Goal: Communication & Community: Answer question/provide support

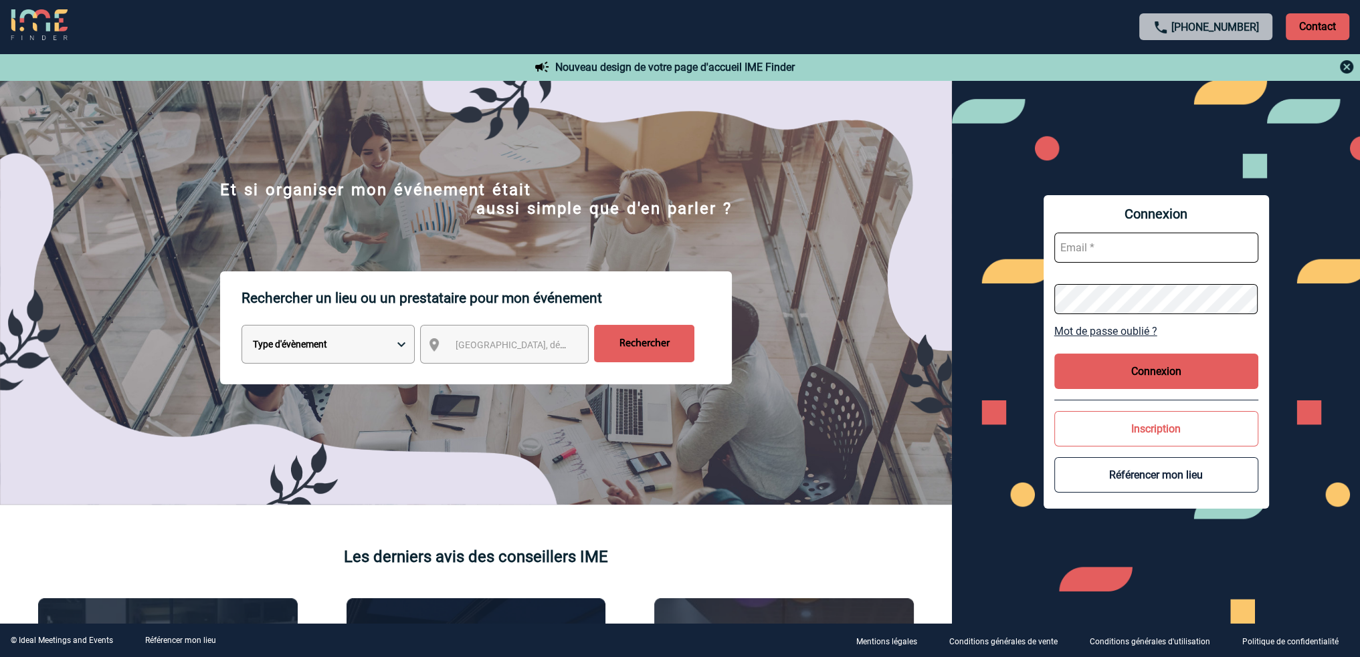
type input "roxane.mazet@capgemini.com"
click at [1136, 371] on button "Connexion" at bounding box center [1156, 371] width 204 height 35
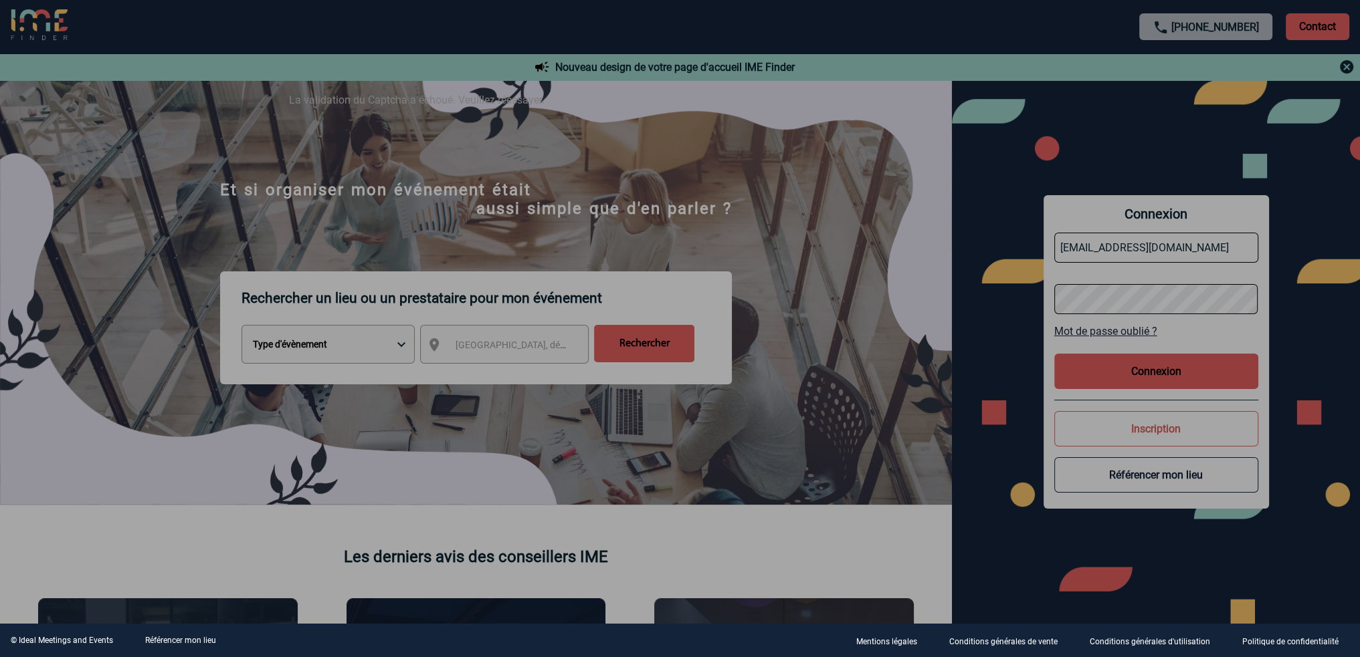
click at [1172, 376] on div at bounding box center [680, 328] width 1360 height 657
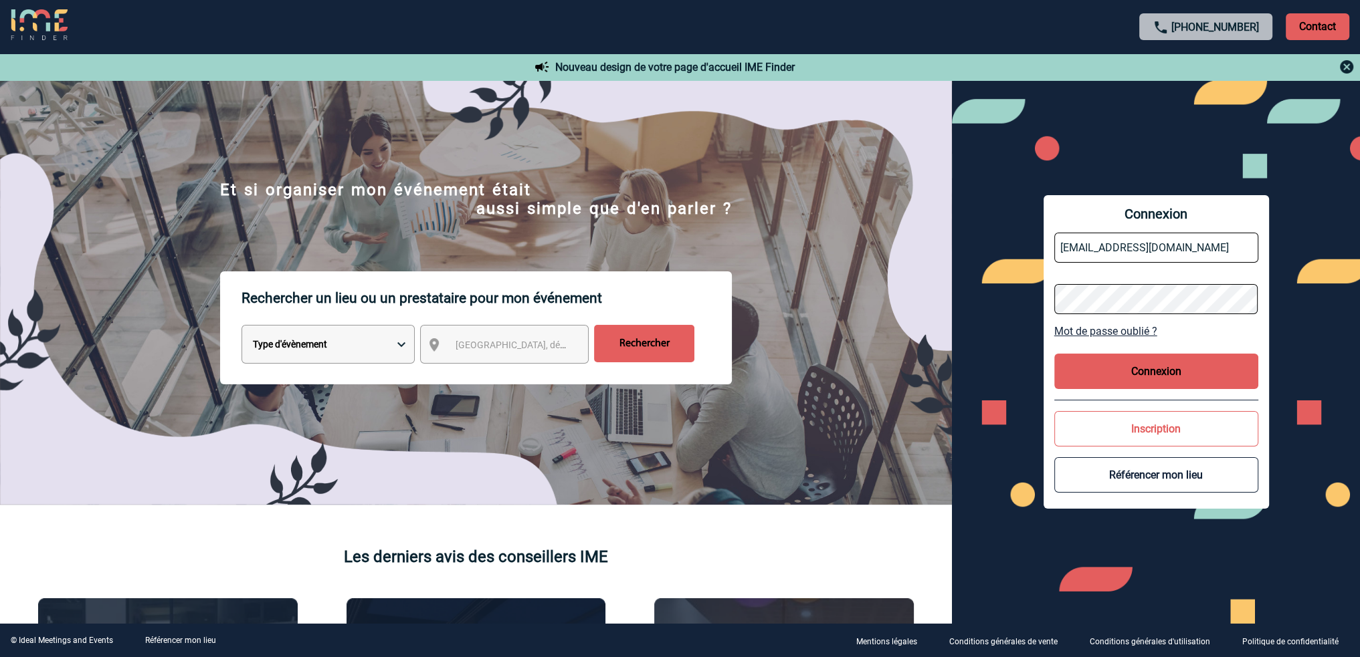
click at [1099, 361] on button "Connexion" at bounding box center [1156, 371] width 204 height 35
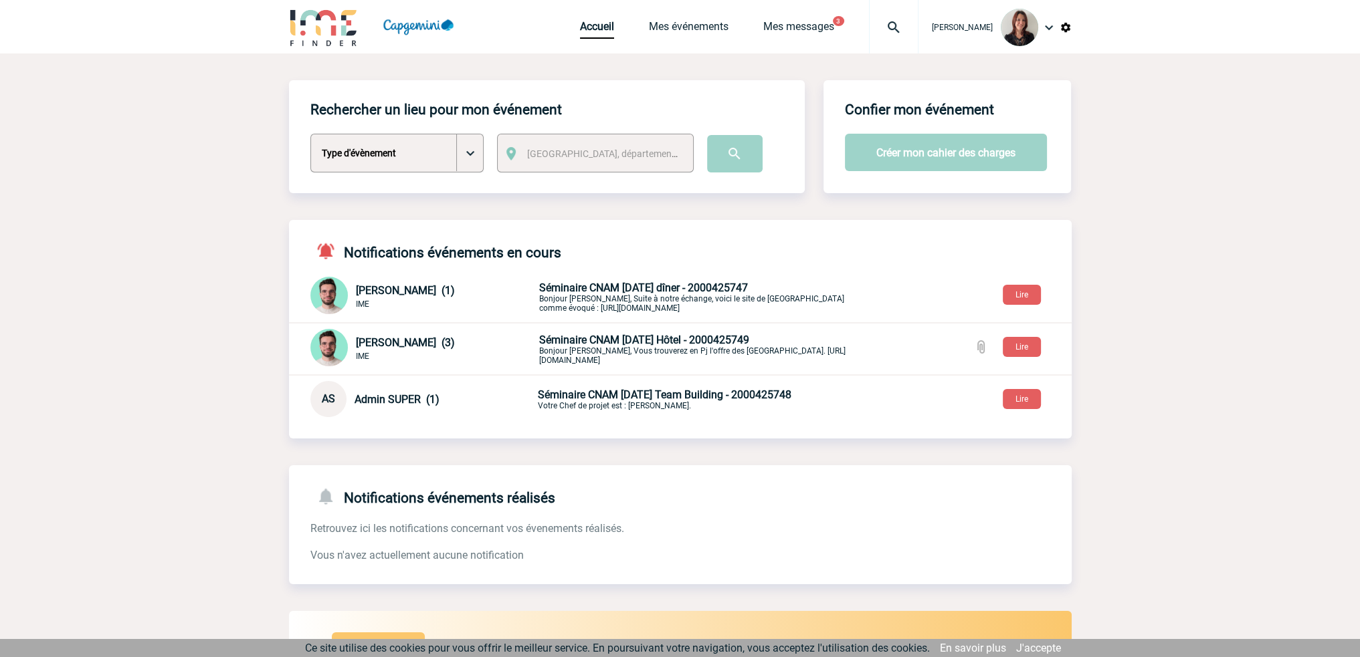
click at [653, 294] on p "Séminaire CNAM [DATE] dîner - 2000425747 Bonjour [PERSON_NAME], Suite à notre é…" at bounding box center [696, 297] width 314 height 31
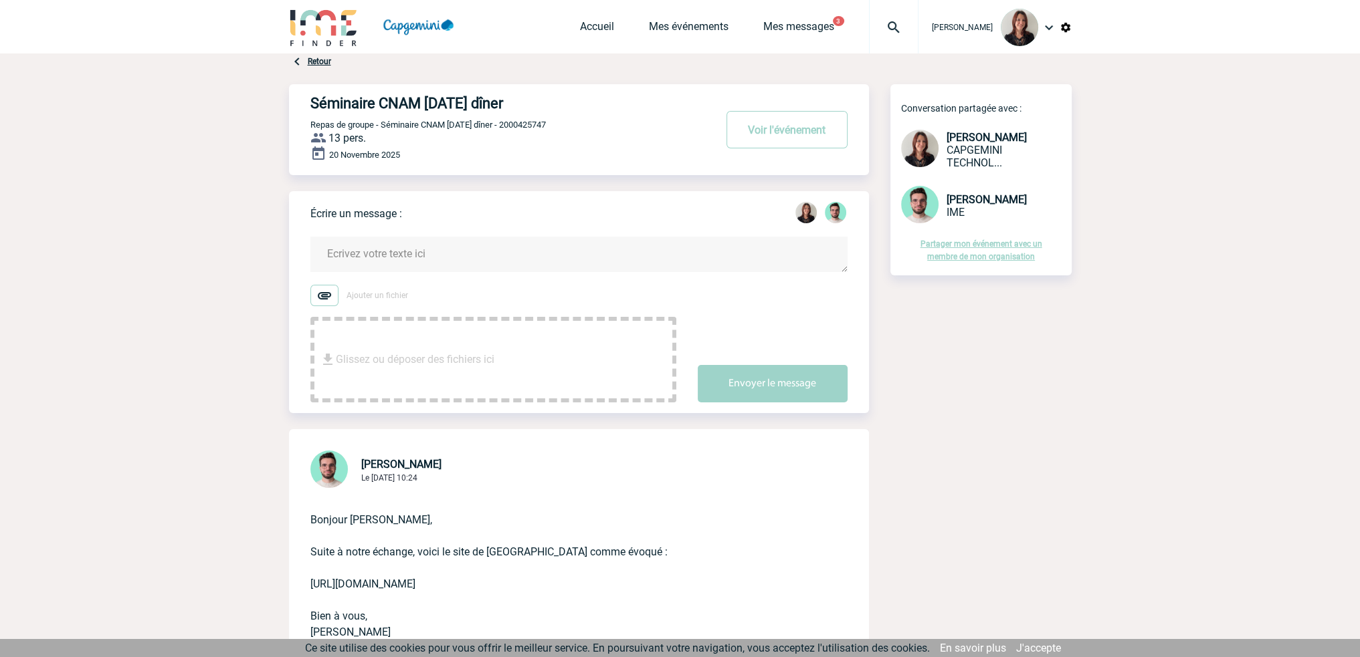
click at [378, 247] on textarea at bounding box center [578, 254] width 537 height 35
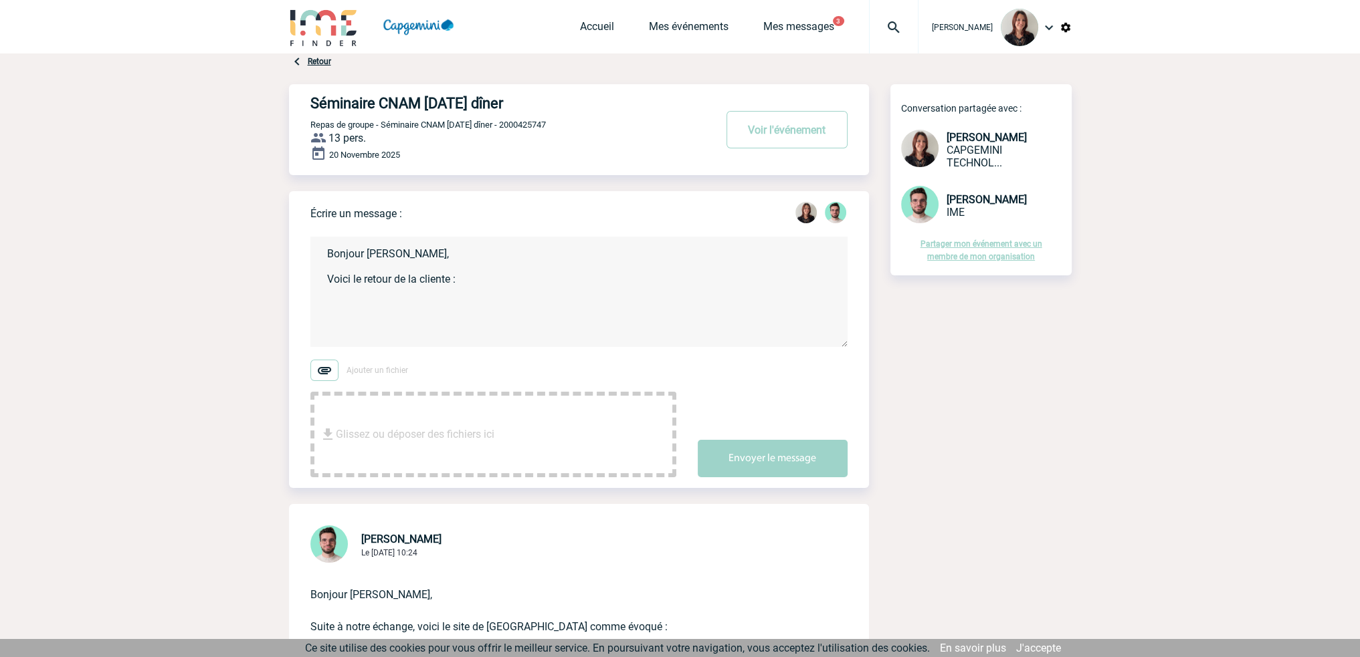
paste textarea "Bonjour [PERSON_NAME], Je ne comprends pas pourquoi changer l’hôtel ([GEOGRAPHI…"
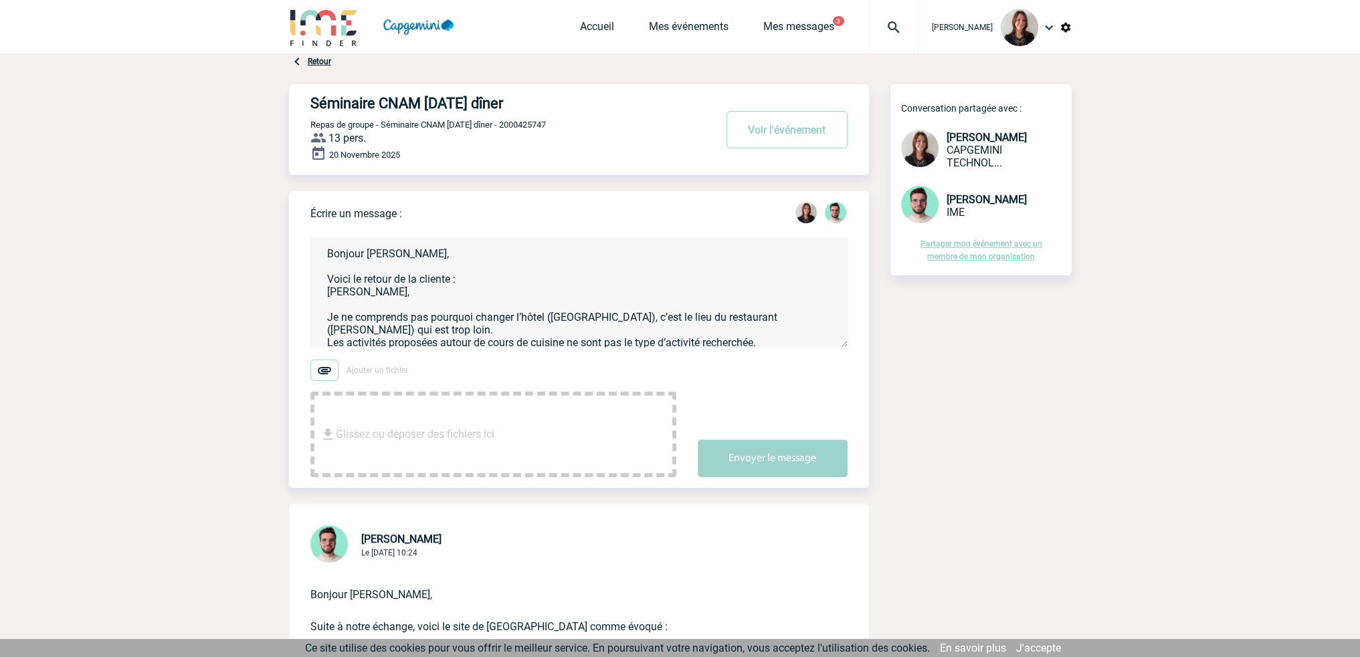
click at [324, 291] on textarea "Bonjour [PERSON_NAME], Voici le retour de la cliente : [PERSON_NAME], Je ne com…" at bounding box center [578, 292] width 537 height 110
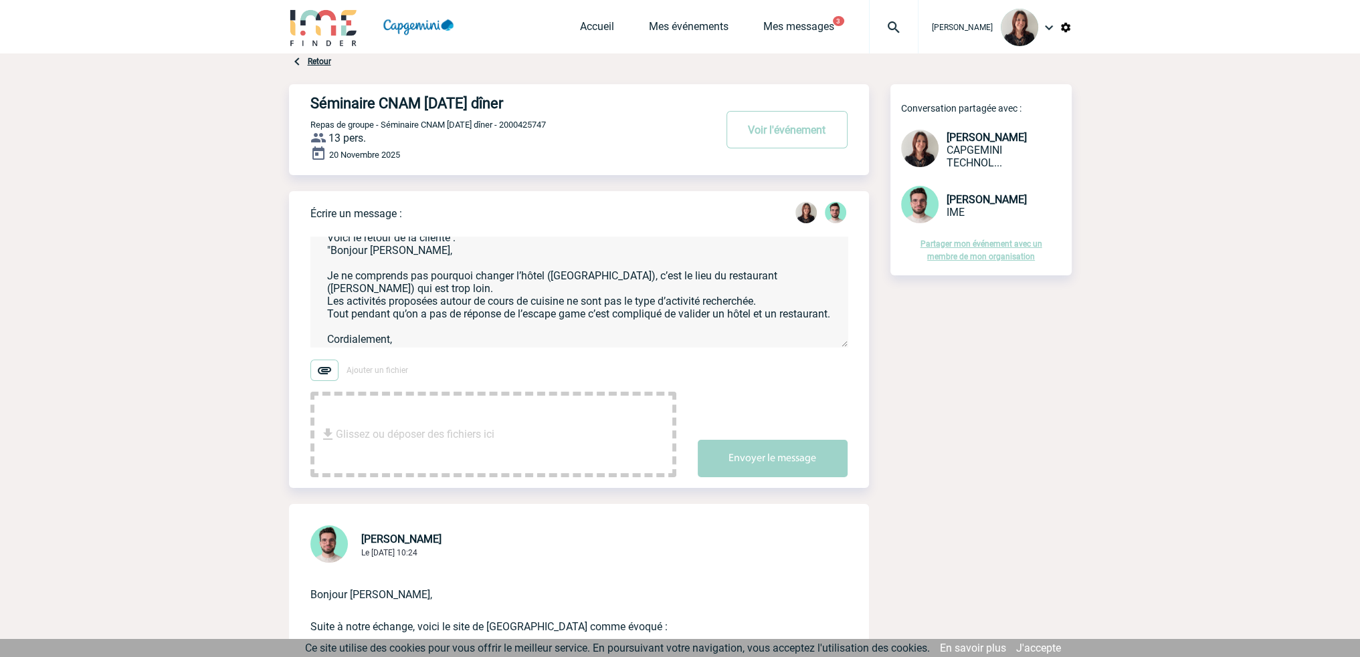
scroll to position [83, 0]
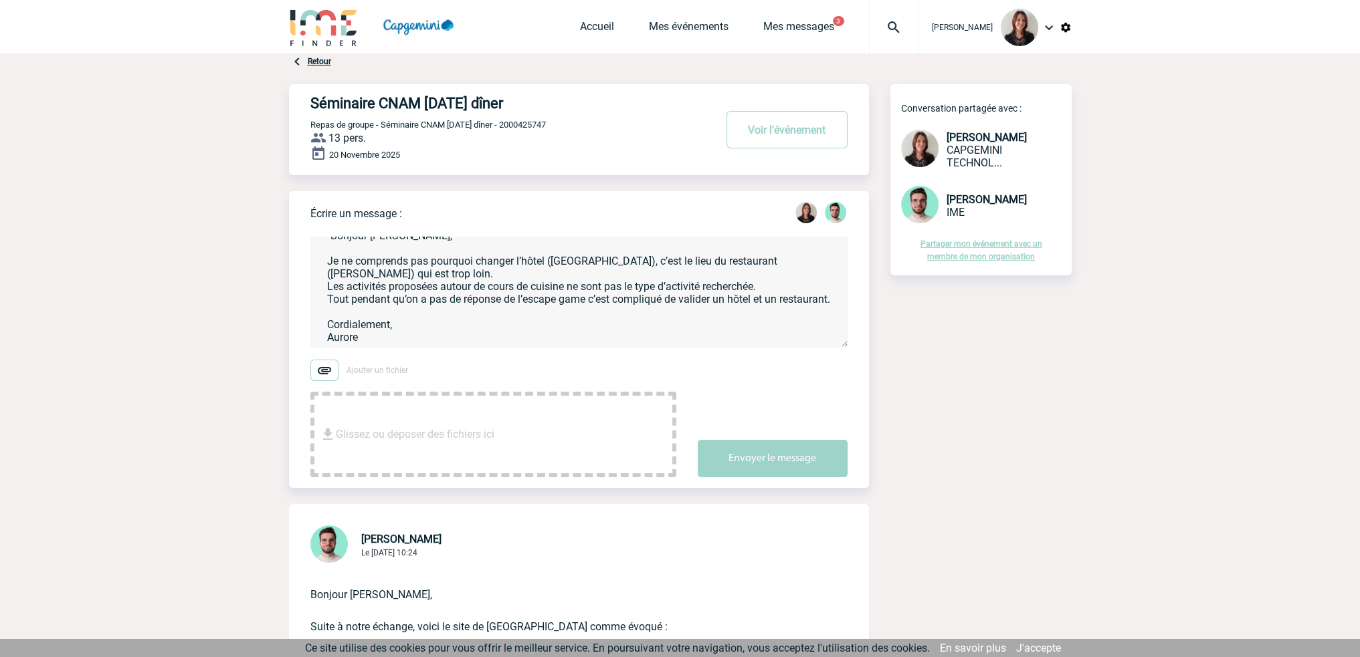
click at [362, 326] on textarea "Bonjour Benjamin, Voici le retour de la cliente : "Bonjour Roxane, Je ne compre…" at bounding box center [578, 292] width 537 height 110
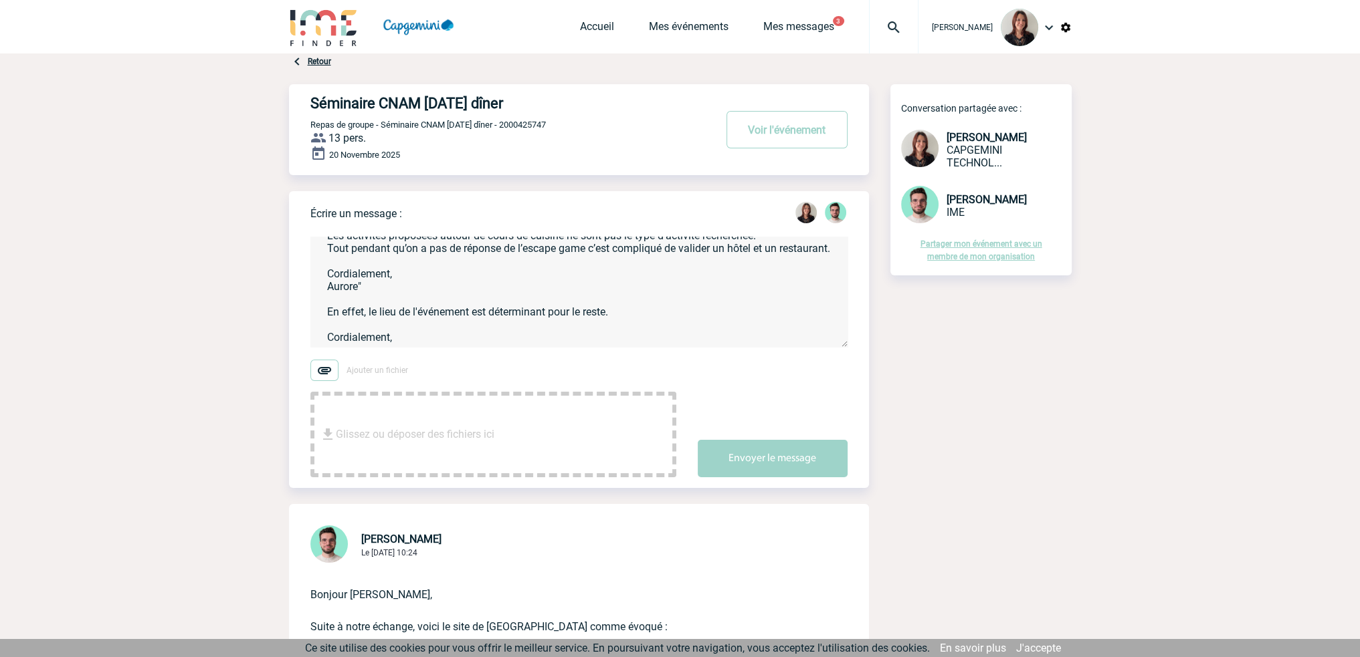
scroll to position [131, 0]
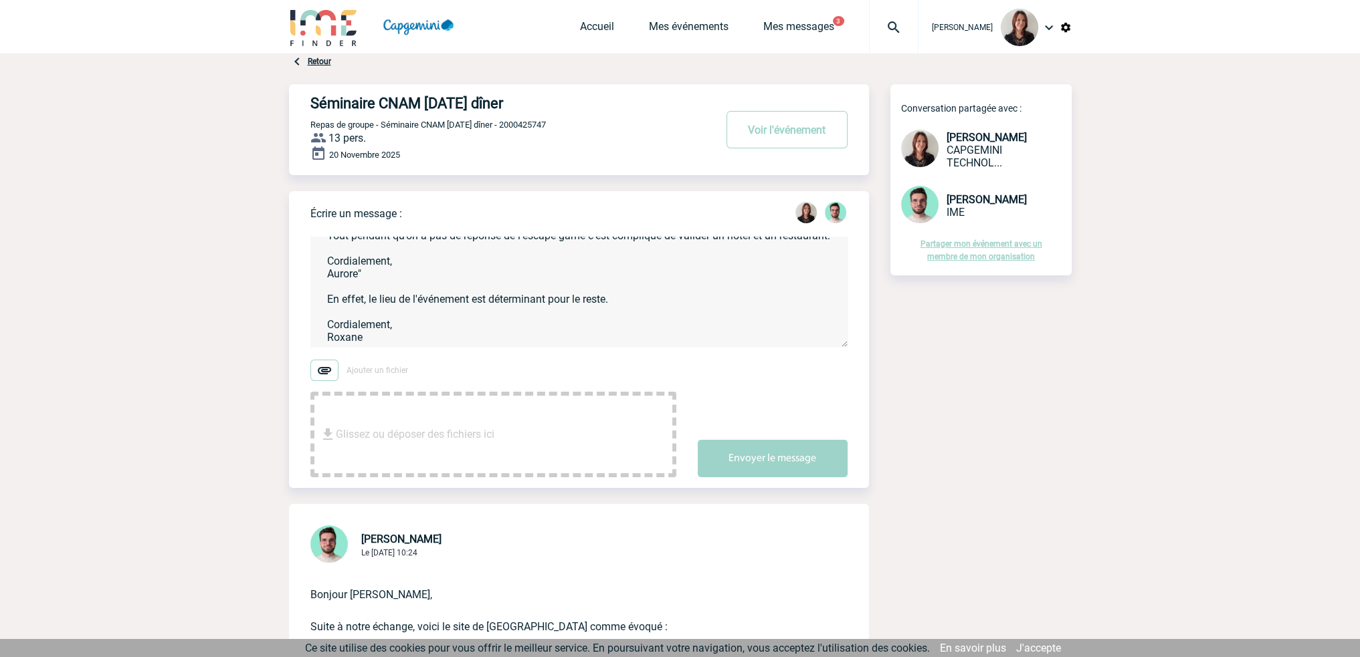
click at [626, 308] on textarea "Bonjour Benjamin, Voici le retour de la cliente : "Bonjour Roxane, Je ne compre…" at bounding box center [578, 292] width 537 height 110
type textarea "Bonjour Benjamin, Voici le retour de la cliente : "Bonjour Roxane, Je ne compre…"
click at [762, 463] on button "Envoyer le message" at bounding box center [773, 458] width 150 height 37
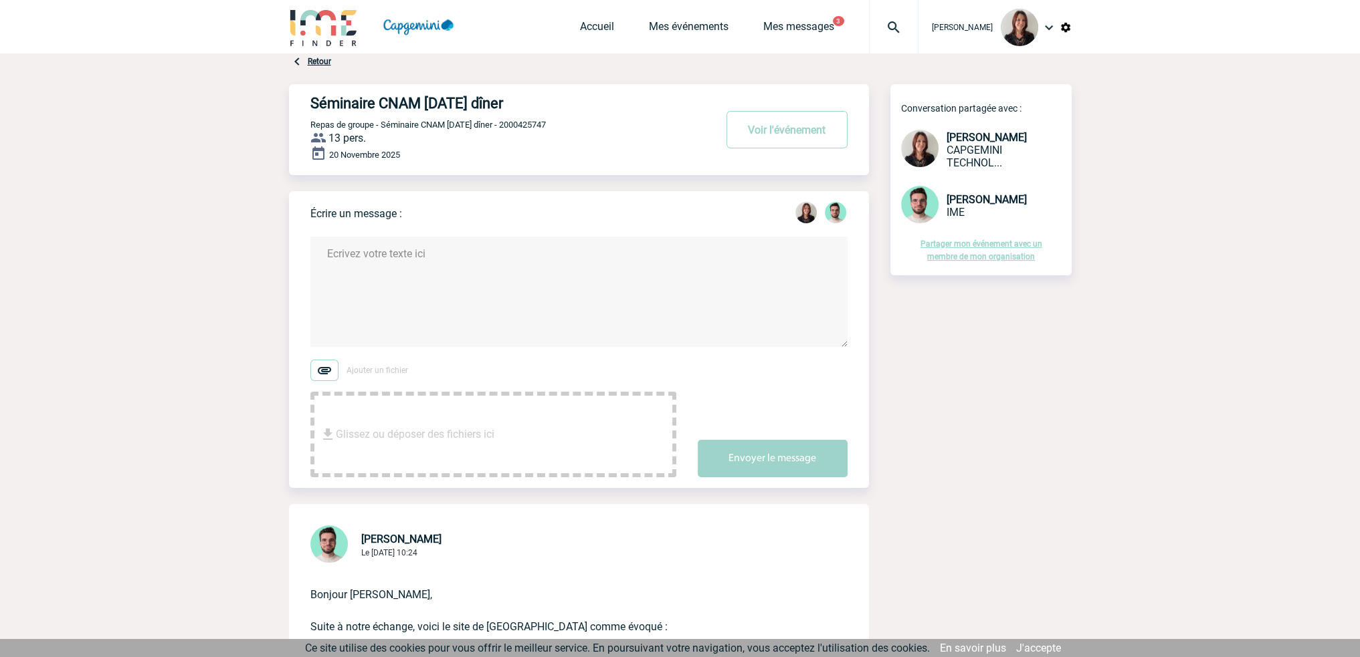
scroll to position [0, 0]
